Goal: Task Accomplishment & Management: Use online tool/utility

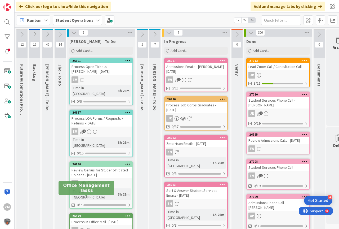
scroll to position [0, 16]
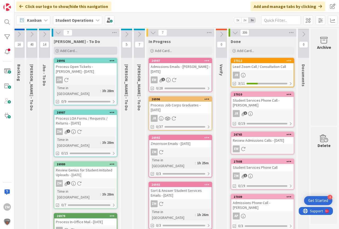
click at [68, 53] on div "Add Card..." at bounding box center [86, 51] width 64 height 8
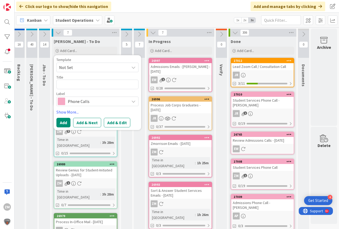
click at [134, 68] on icon at bounding box center [134, 67] width 4 height 4
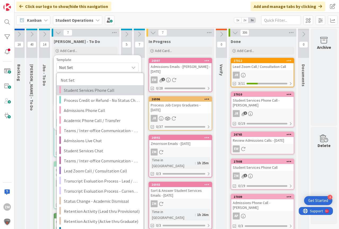
click at [97, 90] on span "Student Services Phone Call" at bounding box center [102, 90] width 76 height 7
type textarea "x"
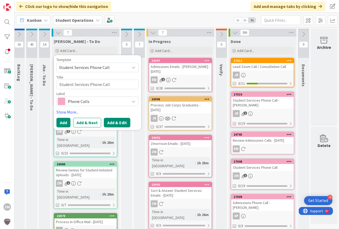
click at [115, 123] on button "Add & Edit" at bounding box center [117, 123] width 27 height 10
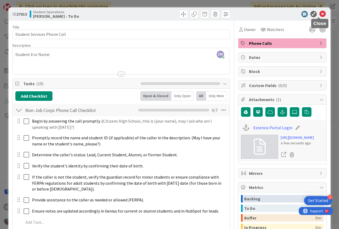
click at [320, 11] on icon at bounding box center [323, 14] width 6 height 6
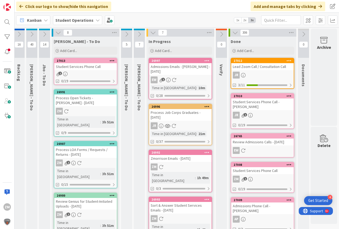
click at [112, 61] on icon at bounding box center [112, 61] width 5 height 4
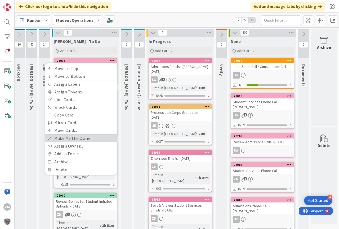
click at [81, 138] on link "Make Me the Owner" at bounding box center [81, 138] width 72 height 8
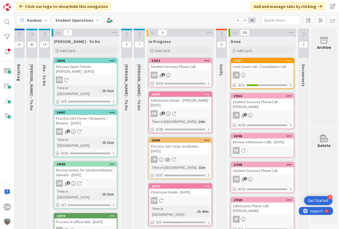
click at [178, 73] on div "ZM 1" at bounding box center [180, 75] width 63 height 7
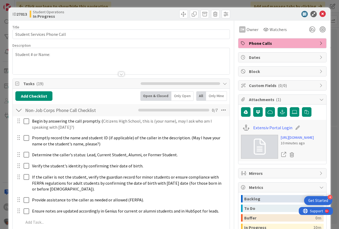
click at [67, 56] on div "Student # or Name:" at bounding box center [121, 61] width 217 height 26
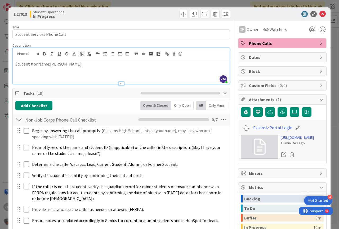
click at [50, 64] on p "Student # or Name:[PERSON_NAME]" at bounding box center [121, 64] width 212 height 6
click at [84, 63] on p "Student # or Name: [PERSON_NAME]" at bounding box center [121, 64] width 212 height 6
click at [321, 15] on icon at bounding box center [323, 14] width 6 height 6
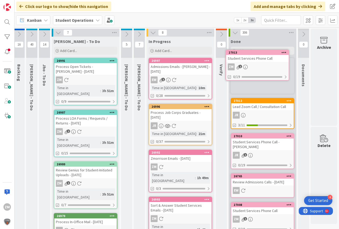
scroll to position [0, 20]
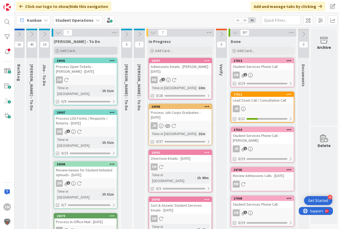
click at [61, 50] on span "Add Card..." at bounding box center [68, 50] width 17 height 5
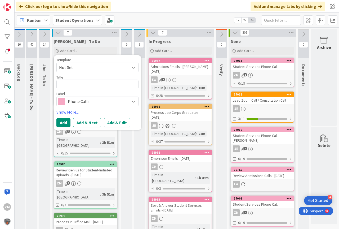
click at [132, 68] on icon at bounding box center [134, 67] width 4 height 4
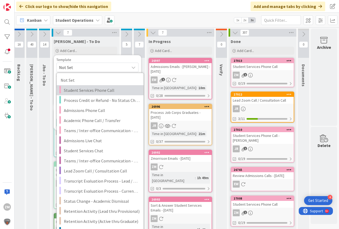
click at [77, 92] on span "Student Services Phone Call" at bounding box center [102, 90] width 76 height 7
type textarea "x"
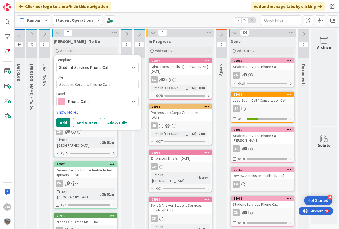
click at [110, 122] on button "Add & Edit" at bounding box center [117, 123] width 27 height 10
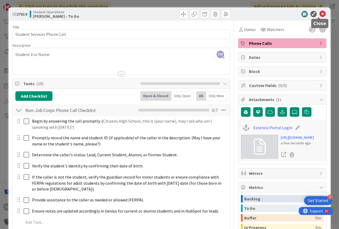
click at [322, 15] on icon at bounding box center [323, 14] width 6 height 6
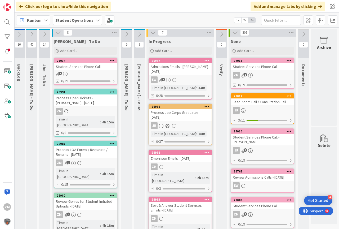
click at [110, 60] on icon at bounding box center [112, 61] width 5 height 4
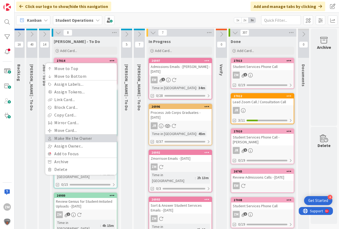
click at [61, 138] on link "Make Me the Owner" at bounding box center [81, 138] width 72 height 8
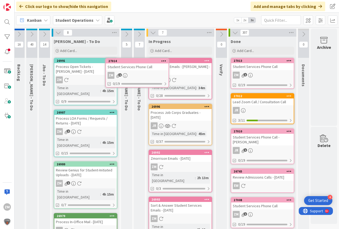
scroll to position [0, 15]
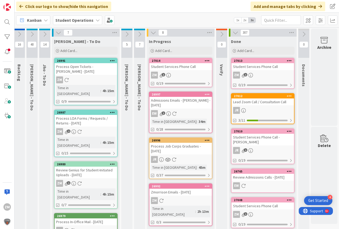
click at [172, 75] on div "ZM 1" at bounding box center [181, 75] width 63 height 7
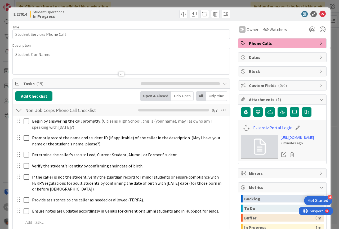
click at [62, 55] on p "Student # or Name:" at bounding box center [121, 54] width 212 height 6
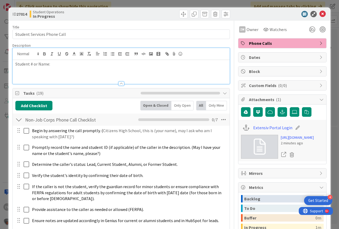
click at [60, 62] on p "Student # or Name:" at bounding box center [121, 64] width 212 height 6
click at [320, 12] on icon at bounding box center [323, 14] width 6 height 6
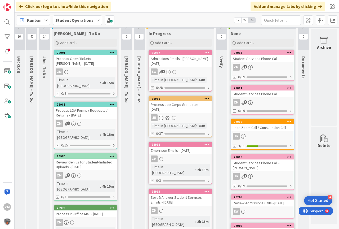
scroll to position [0, 20]
